Goal: Transaction & Acquisition: Book appointment/travel/reservation

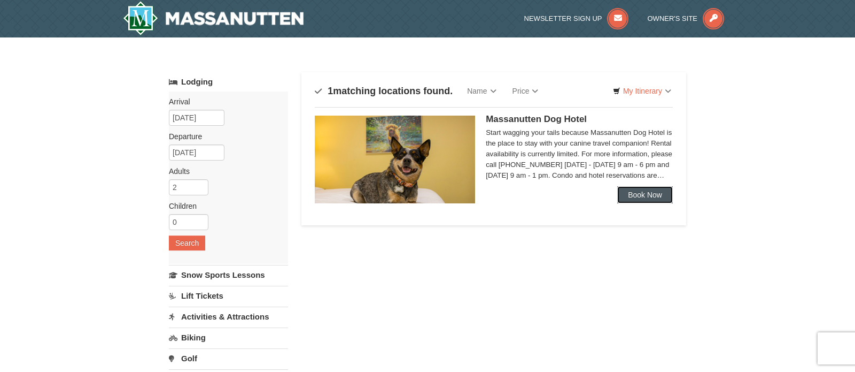
click at [657, 196] on link "Book Now" at bounding box center [645, 194] width 56 height 17
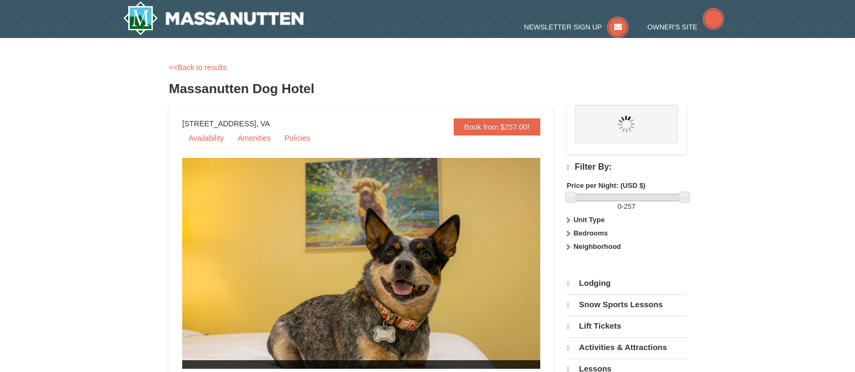
select select "10"
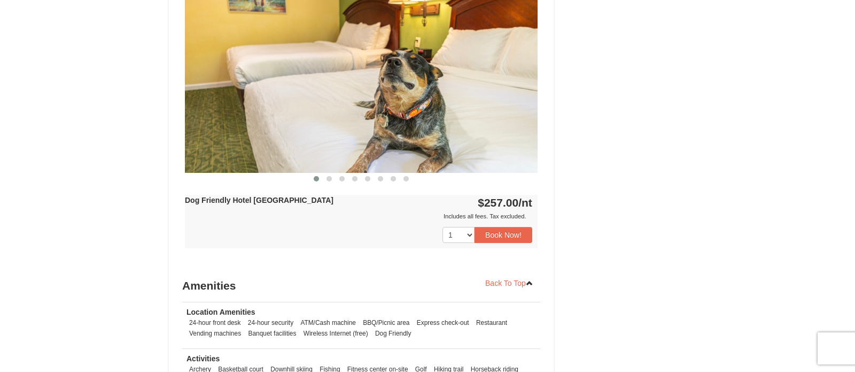
scroll to position [848, 0]
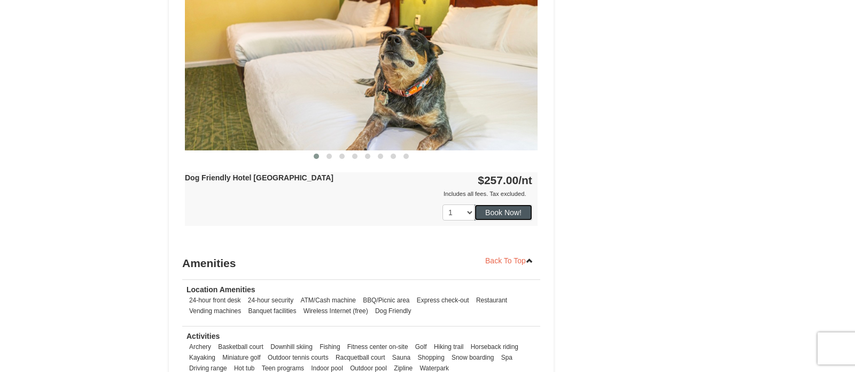
click at [508, 210] on button "Book Now!" at bounding box center [504, 212] width 58 height 16
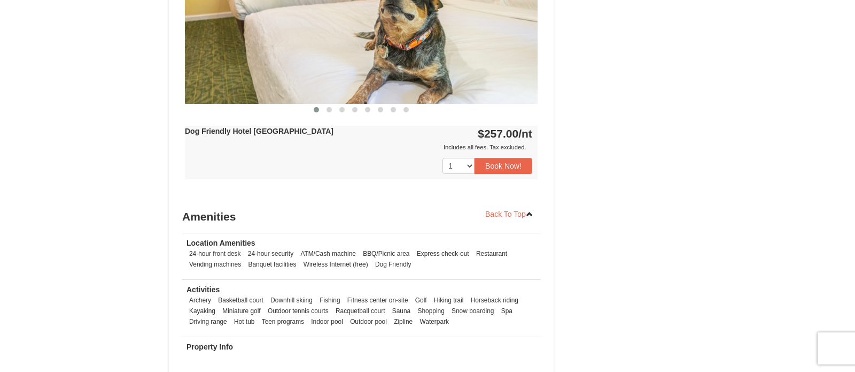
scroll to position [895, 0]
click at [504, 168] on button "Book Now!" at bounding box center [504, 165] width 58 height 16
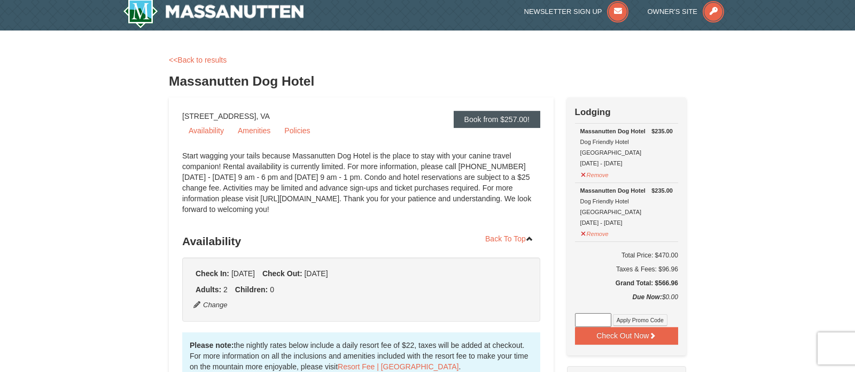
scroll to position [8, 0]
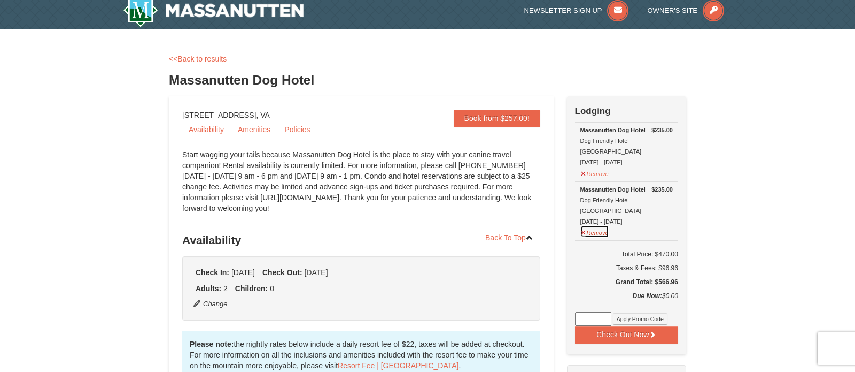
click at [593, 225] on button "Remove" at bounding box center [595, 231] width 29 height 13
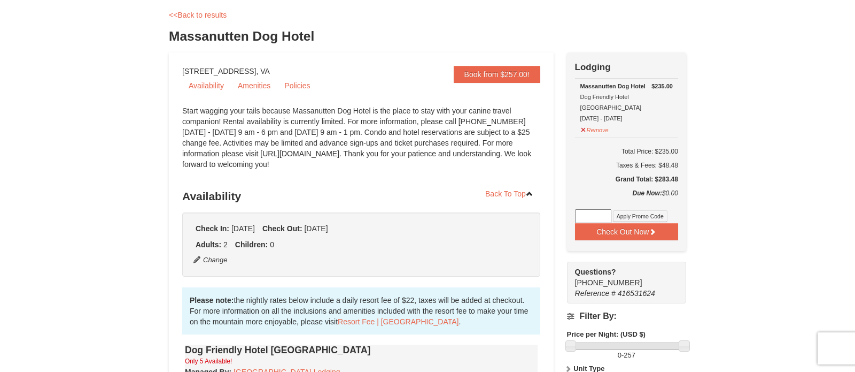
scroll to position [53, 0]
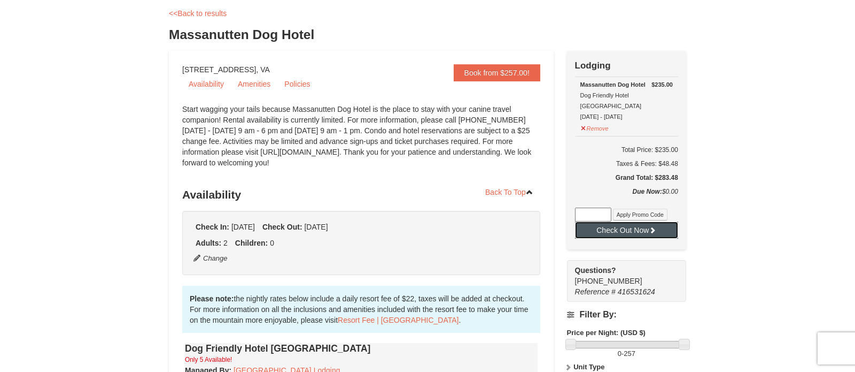
click at [647, 221] on button "Check Out Now" at bounding box center [626, 229] width 103 height 17
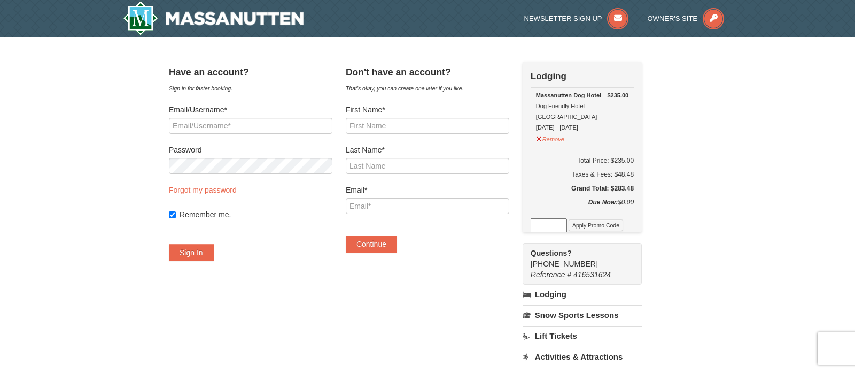
click at [180, 164] on div "Have an account? Sign in for faster booking. Email/Username* Password Forgot my…" at bounding box center [428, 302] width 518 height 482
click at [391, 130] on input "First Name*" at bounding box center [428, 126] width 164 height 16
type input "Jeffrey"
type input "Henkel"
type input "[EMAIL_ADDRESS][DOMAIN_NAME]"
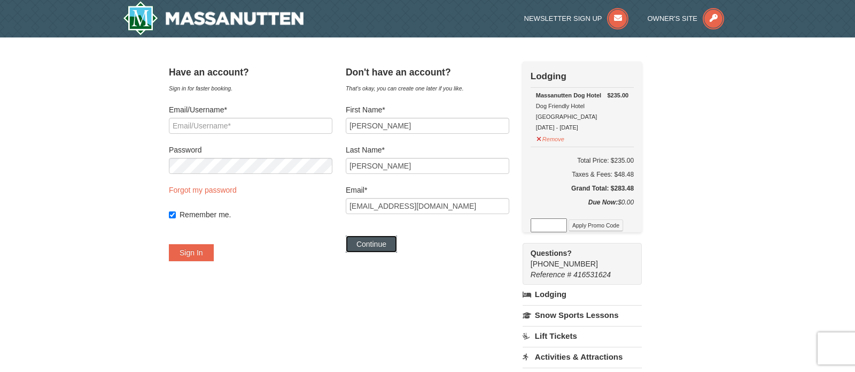
click at [379, 238] on button "Continue" at bounding box center [371, 243] width 51 height 17
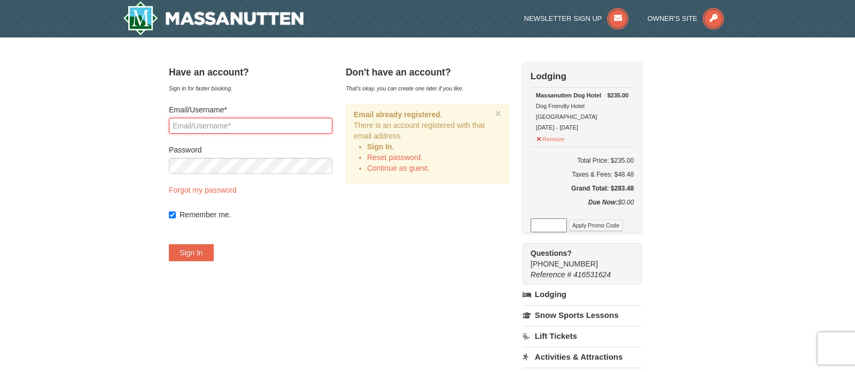
click at [238, 125] on input "Email/Username*" at bounding box center [251, 126] width 164 height 16
type input "[EMAIL_ADDRESS][DOMAIN_NAME]"
click at [421, 157] on link "Reset password." at bounding box center [395, 157] width 56 height 9
type input "[EMAIL_ADDRESS][DOMAIN_NAME]"
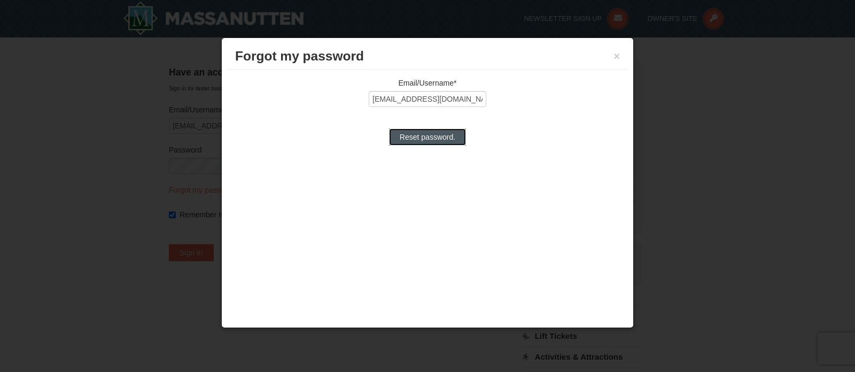
click at [430, 137] on input "Reset password." at bounding box center [427, 136] width 77 height 17
type input "Processing..."
type input "[EMAIL_ADDRESS][DOMAIN_NAME]"
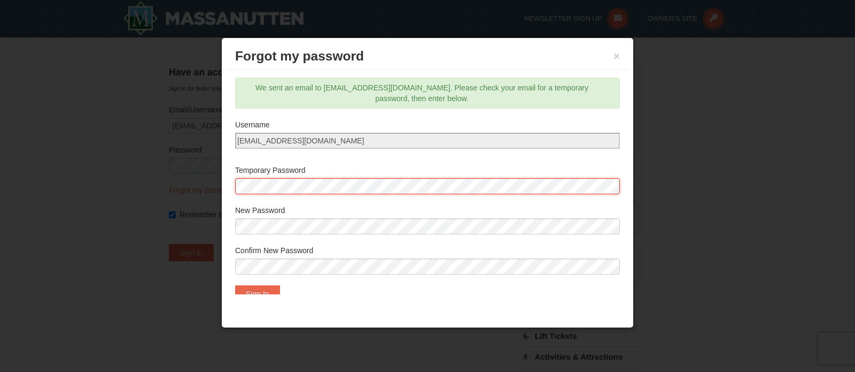
scroll to position [16, 0]
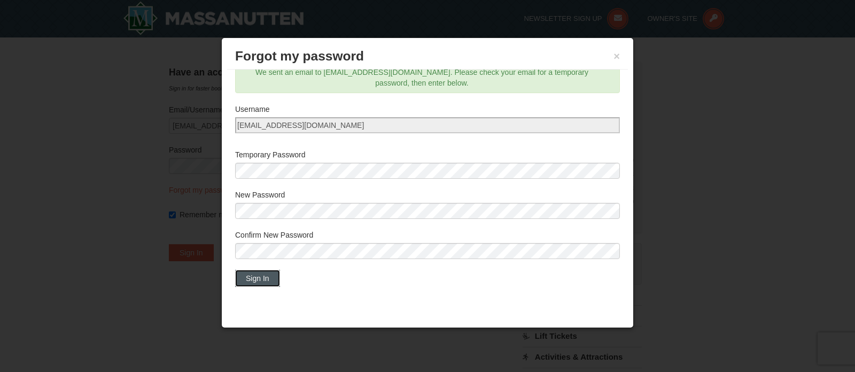
click at [260, 278] on button "Sign In" at bounding box center [257, 277] width 45 height 17
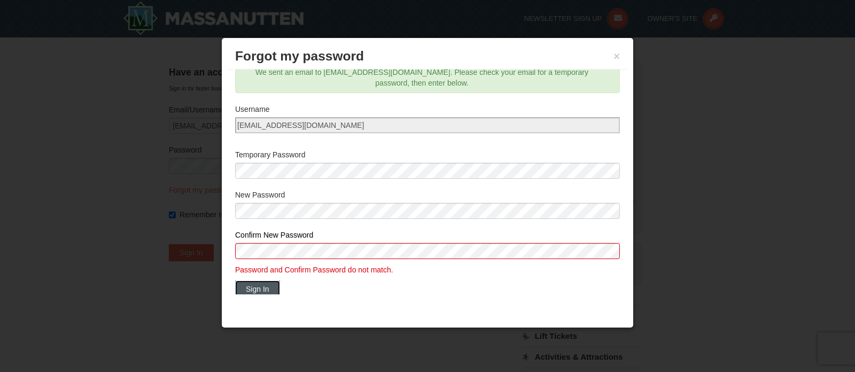
click at [261, 286] on button "Sign In" at bounding box center [257, 288] width 45 height 17
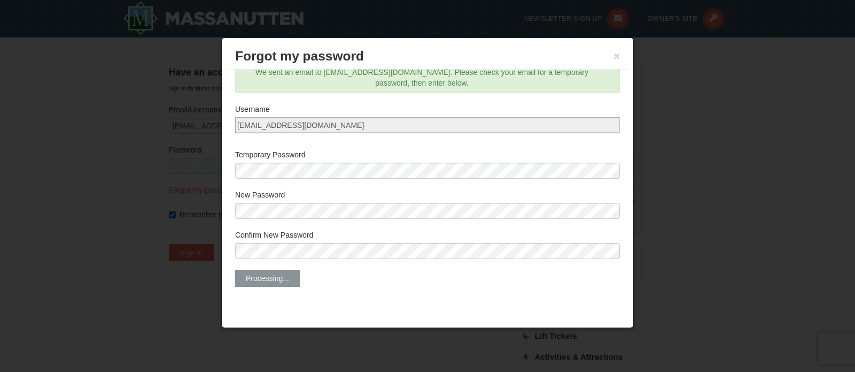
scroll to position [0, 0]
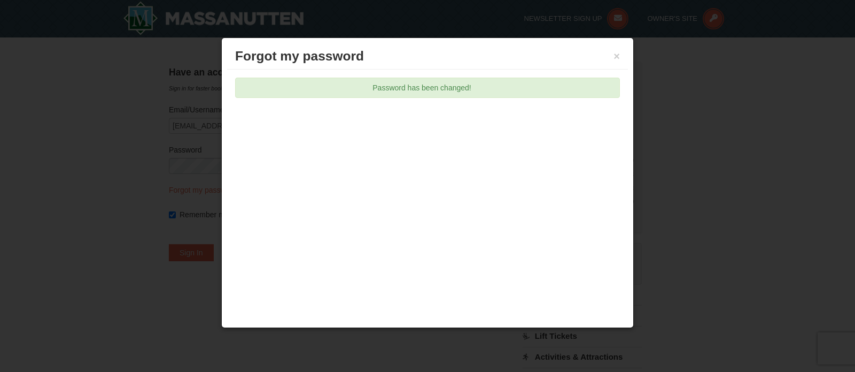
click at [695, 91] on div at bounding box center [427, 186] width 855 height 372
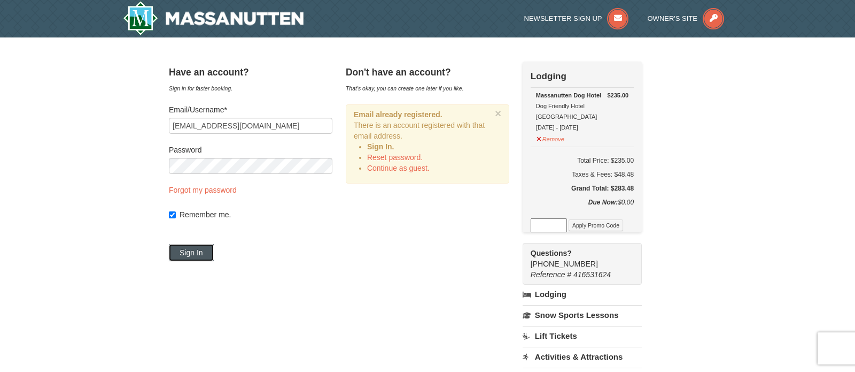
click at [210, 255] on button "Sign In" at bounding box center [191, 252] width 45 height 17
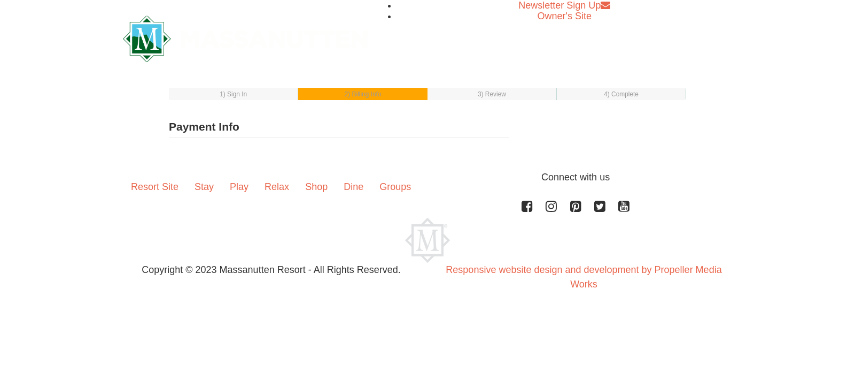
type input "[STREET_ADDRESS]"
type input "Chesapeake"
type input "23320"
type input "757"
type input "831"
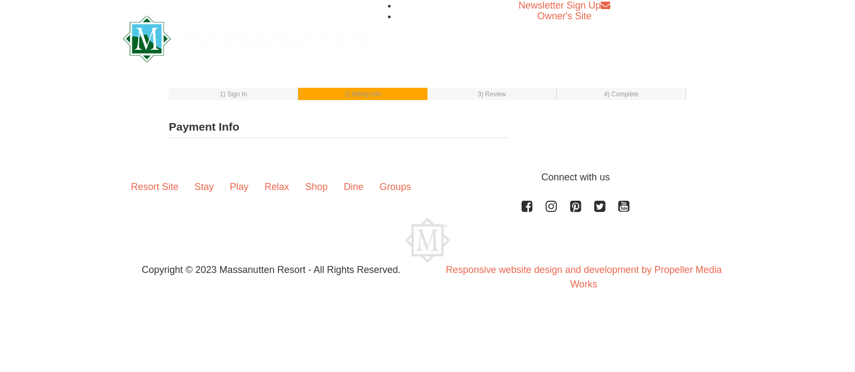
type input "3806"
type input "[EMAIL_ADDRESS][DOMAIN_NAME]"
select select "VA"
select select "1"
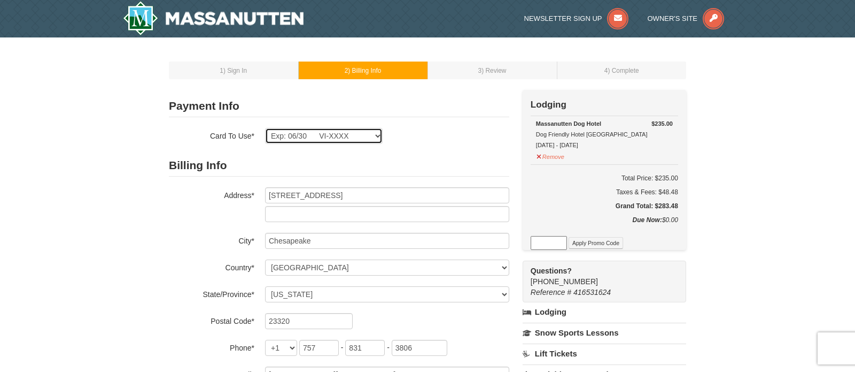
click at [380, 133] on select "Exp: 06/30 VI-XXXX New Card" at bounding box center [324, 136] width 118 height 16
